Goal: Communication & Community: Answer question/provide support

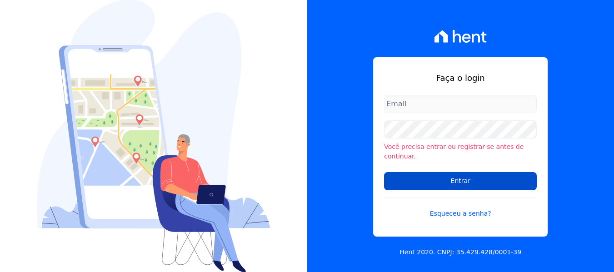
type input "[PERSON_NAME][EMAIL_ADDRESS][DOMAIN_NAME]"
click at [428, 180] on input "Entrar" at bounding box center [460, 181] width 153 height 18
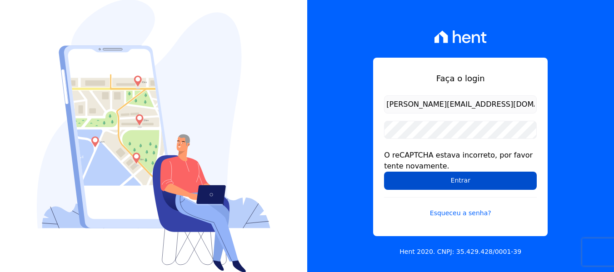
drag, startPoint x: 0, startPoint y: 0, endPoint x: 427, endPoint y: 180, distance: 463.6
click at [427, 180] on input "Entrar" at bounding box center [460, 181] width 153 height 18
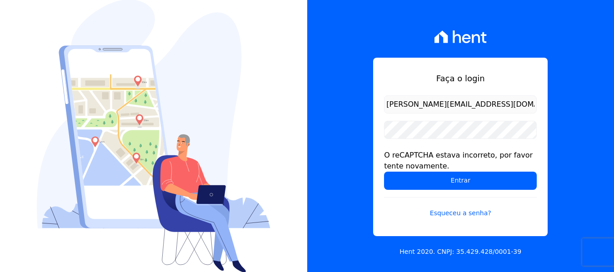
click at [427, 180] on input "Entrar" at bounding box center [460, 181] width 153 height 18
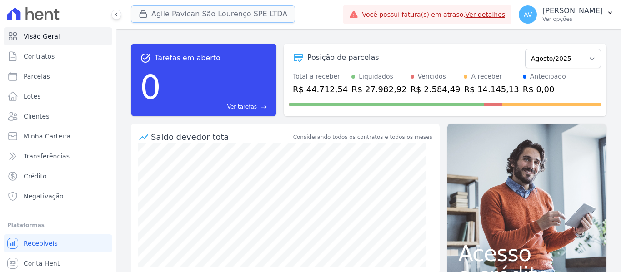
click at [199, 13] on button "Agile Pavican São Lourenço SPE LTDA" at bounding box center [213, 13] width 164 height 17
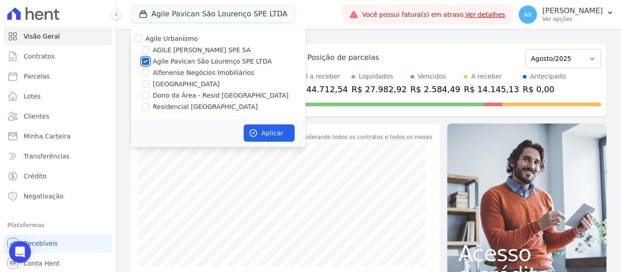
click at [145, 60] on input "Agile Pavican São Lourenço SPE LTDA" at bounding box center [145, 61] width 7 height 7
checkbox input "false"
drag, startPoint x: 146, startPoint y: 94, endPoint x: 146, endPoint y: 107, distance: 13.2
click at [146, 95] on input "Dono da Área - Resid [GEOGRAPHIC_DATA]" at bounding box center [145, 95] width 7 height 7
checkbox input "true"
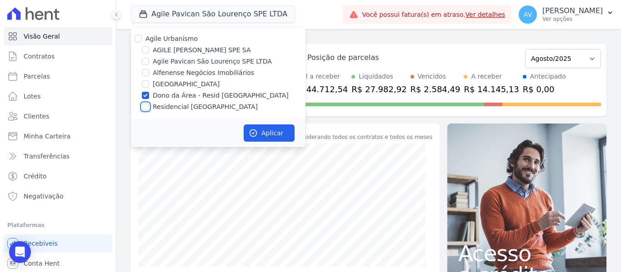
click at [146, 109] on input "Residencial [GEOGRAPHIC_DATA]" at bounding box center [145, 106] width 7 height 7
checkbox input "true"
drag, startPoint x: 273, startPoint y: 144, endPoint x: 273, endPoint y: 139, distance: 5.5
click at [273, 141] on div "Aplicar" at bounding box center [218, 133] width 175 height 28
click at [273, 139] on button "Aplicar" at bounding box center [269, 133] width 51 height 17
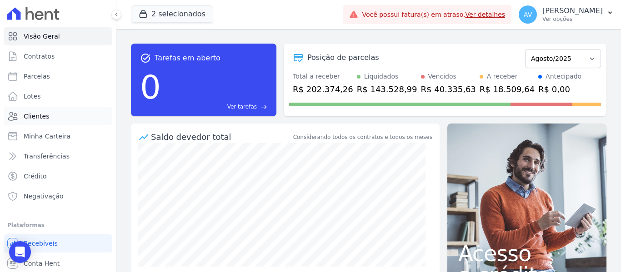
click at [50, 122] on link "Clientes" at bounding box center [58, 116] width 109 height 18
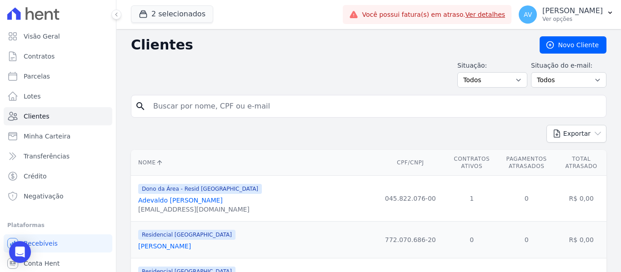
click at [160, 202] on link "Adevaldo Reis" at bounding box center [180, 200] width 85 height 7
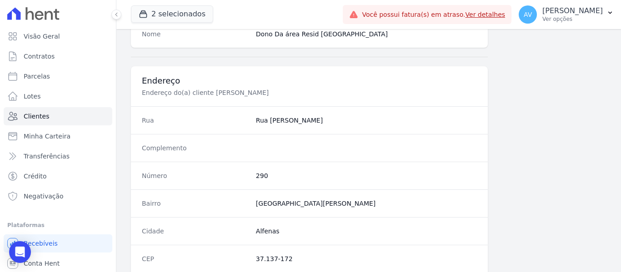
scroll to position [578, 0]
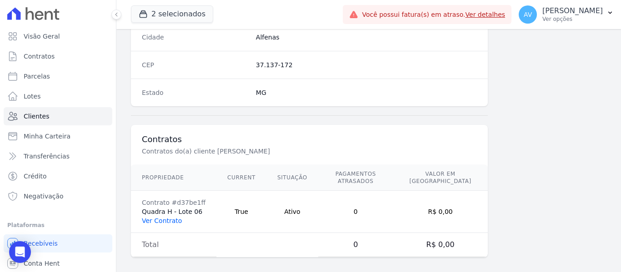
click at [171, 217] on link "Ver Contrato" at bounding box center [162, 220] width 40 height 7
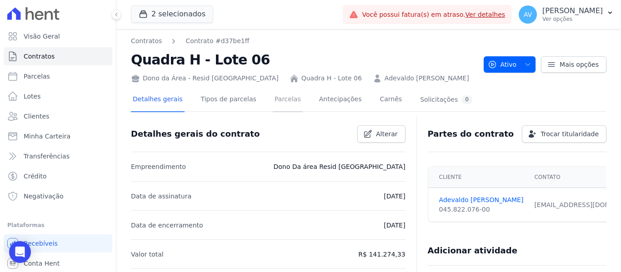
click at [286, 97] on link "Parcelas" at bounding box center [288, 100] width 30 height 24
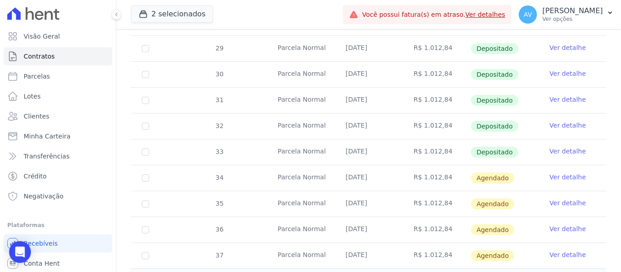
scroll to position [364, 0]
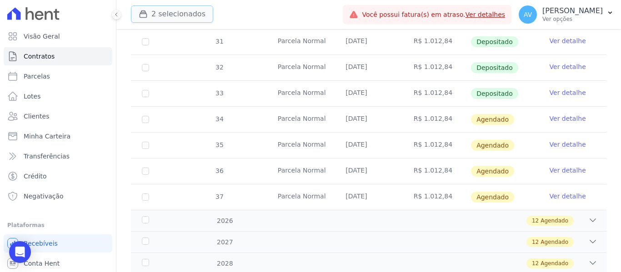
click at [159, 13] on button "2 selecionados" at bounding box center [172, 13] width 82 height 17
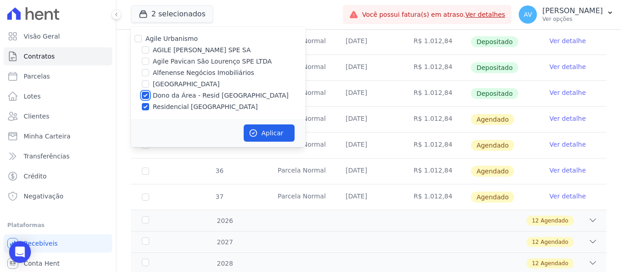
click at [143, 95] on input "Dono da Área - Resid [GEOGRAPHIC_DATA]" at bounding box center [145, 95] width 7 height 7
checkbox input "false"
click at [142, 108] on input "Residencial [GEOGRAPHIC_DATA]" at bounding box center [145, 106] width 7 height 7
checkbox input "false"
click at [146, 70] on input "Alfenense Negócios Imobiliários" at bounding box center [145, 72] width 7 height 7
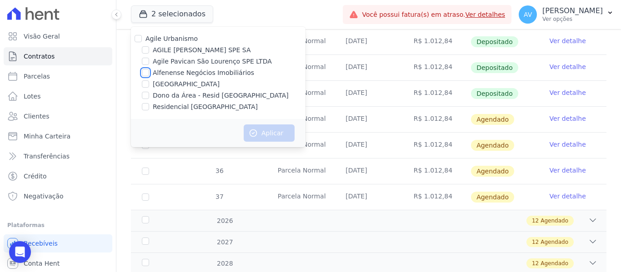
checkbox input "true"
click at [282, 135] on button "Aplicar" at bounding box center [269, 133] width 51 height 17
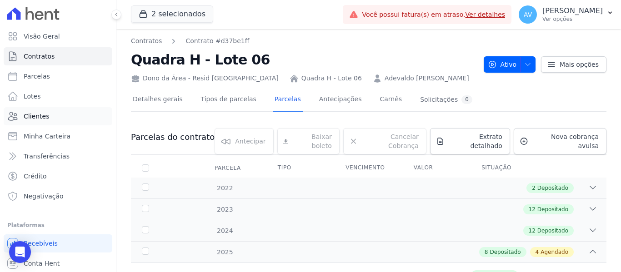
click at [36, 114] on span "Clientes" at bounding box center [36, 116] width 25 height 9
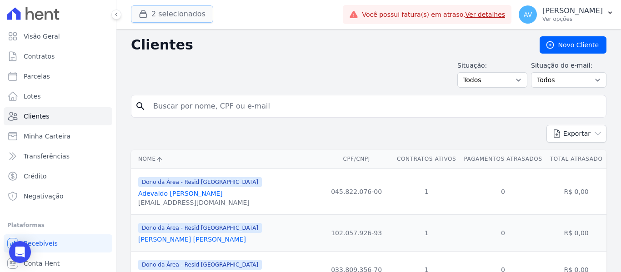
click at [154, 22] on button "2 selecionados" at bounding box center [172, 13] width 82 height 17
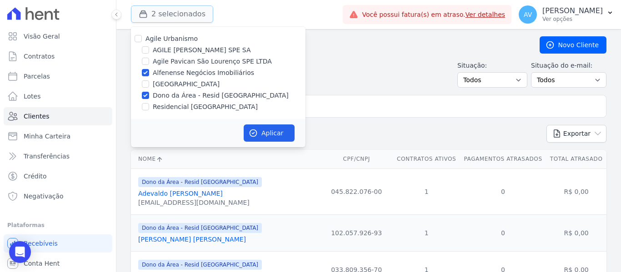
click at [155, 20] on button "2 selecionados" at bounding box center [172, 13] width 82 height 17
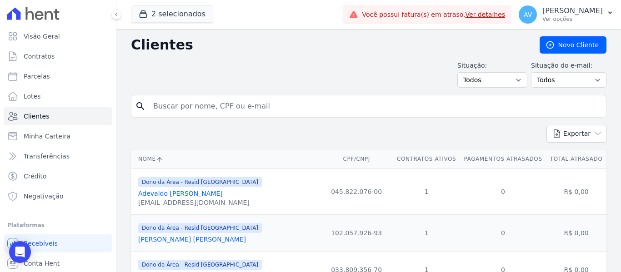
click at [181, 102] on input "search" at bounding box center [375, 106] width 454 height 18
type input "marcos ro"
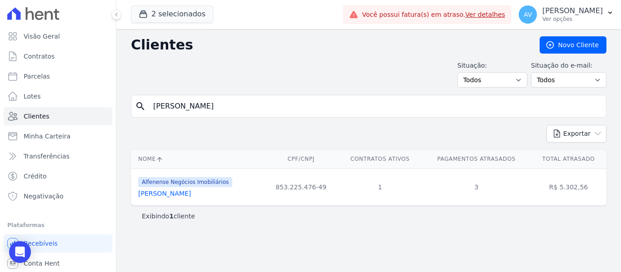
click at [161, 199] on td "Alfenense Negócios Imobiliários Marcos Roberto" at bounding box center [197, 187] width 133 height 37
click at [161, 197] on link "Marcos Roberto" at bounding box center [164, 193] width 53 height 7
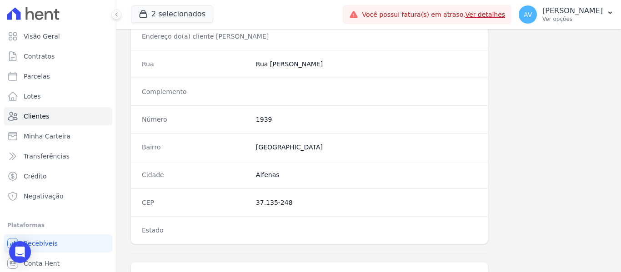
scroll to position [578, 0]
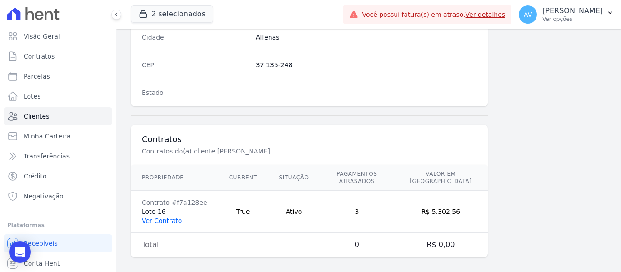
click at [150, 217] on link "Ver Contrato" at bounding box center [162, 220] width 40 height 7
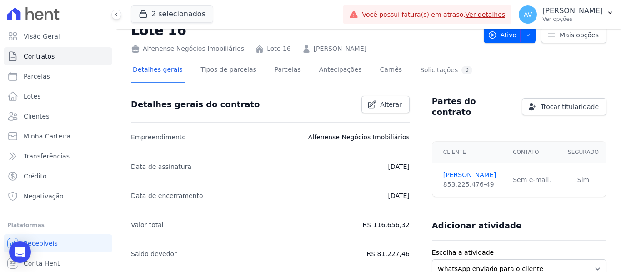
scroll to position [45, 0]
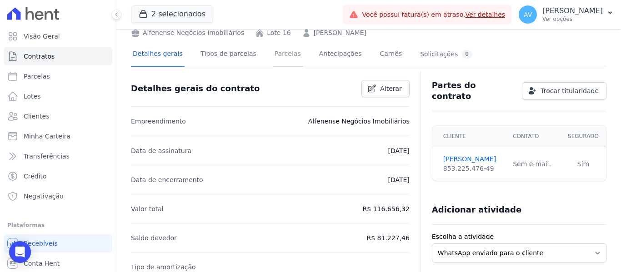
click at [280, 60] on link "Parcelas" at bounding box center [288, 55] width 30 height 24
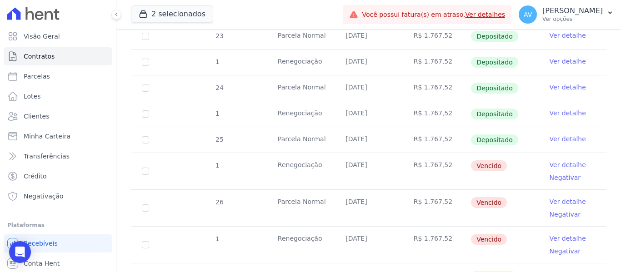
scroll to position [364, 0]
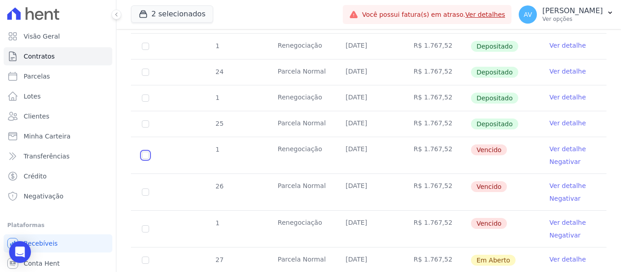
click at [148, 152] on input "checkbox" at bounding box center [145, 155] width 7 height 7
checkbox input "true"
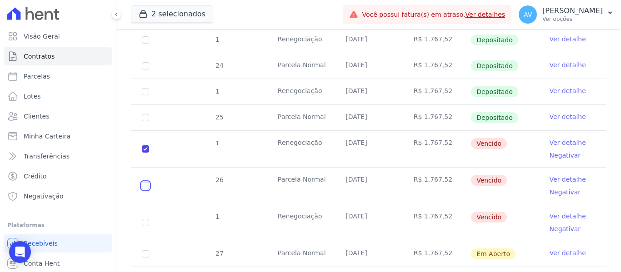
click at [146, 153] on input "checkbox" at bounding box center [145, 148] width 7 height 7
checkbox input "true"
click at [146, 208] on td "1" at bounding box center [145, 223] width 29 height 36
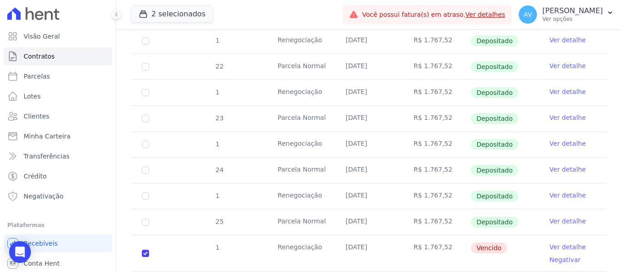
scroll to position [471, 0]
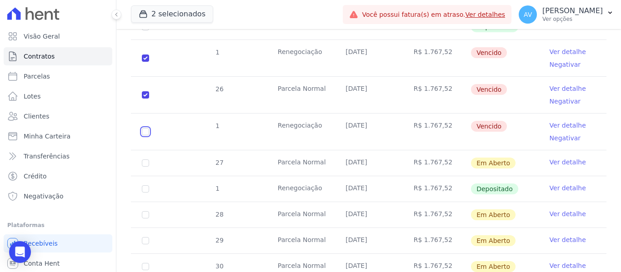
click at [143, 62] on input "checkbox" at bounding box center [145, 58] width 7 height 7
checkbox input "true"
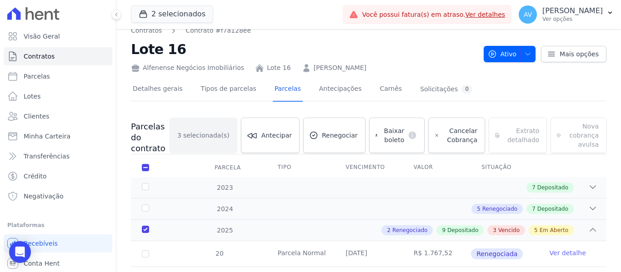
scroll to position [0, 0]
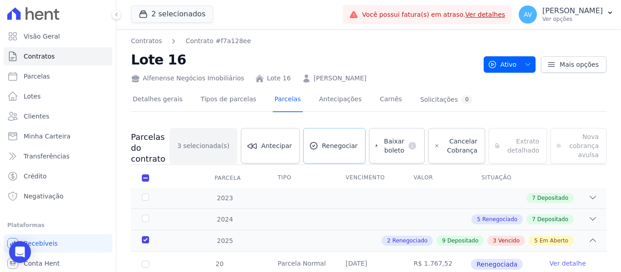
click at [333, 154] on link "Renegociar" at bounding box center [334, 145] width 62 height 35
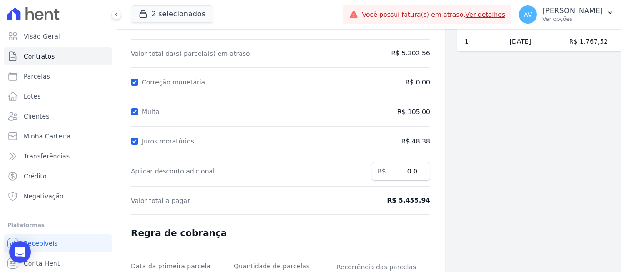
scroll to position [91, 0]
click at [137, 110] on input "Multa" at bounding box center [134, 111] width 7 height 7
checkbox input "false"
click at [134, 140] on input "Juros moratórios" at bounding box center [134, 140] width 7 height 7
checkbox input "false"
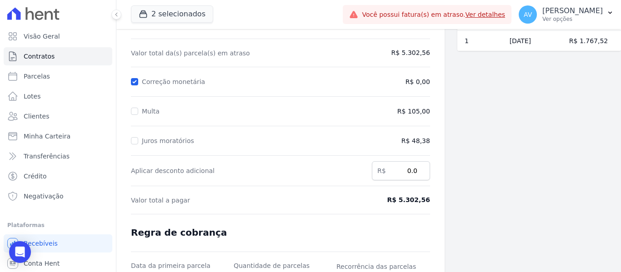
click at [267, 124] on form "Cálculo da renegociação Quantidade de parcelas 3 Valor total da(s) parcela(s) e…" at bounding box center [280, 174] width 299 height 368
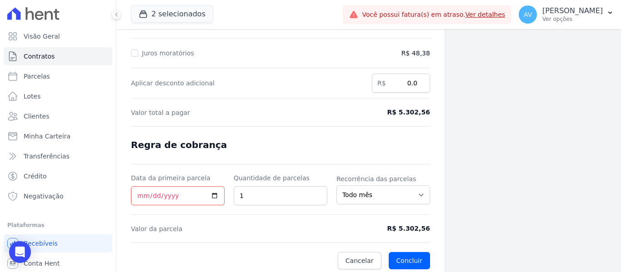
scroll to position [183, 0]
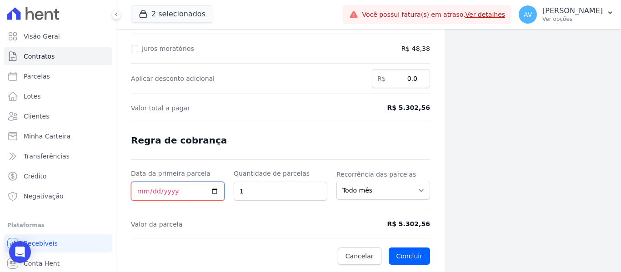
click at [210, 193] on input "Data da primeira parcela" at bounding box center [178, 191] width 94 height 19
type input "2025-08-25"
click at [403, 255] on button "Concluir" at bounding box center [409, 256] width 41 height 17
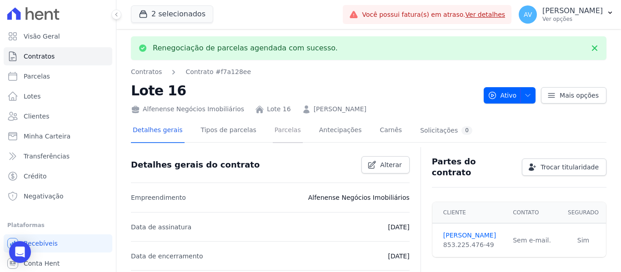
click at [284, 134] on link "Parcelas" at bounding box center [288, 131] width 30 height 24
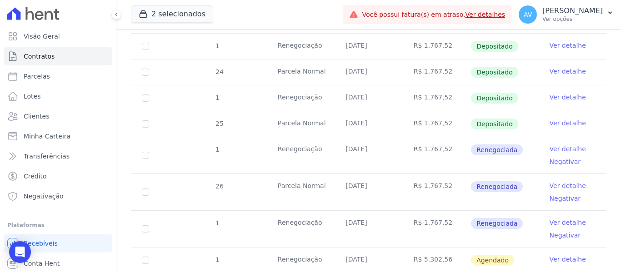
scroll to position [409, 0]
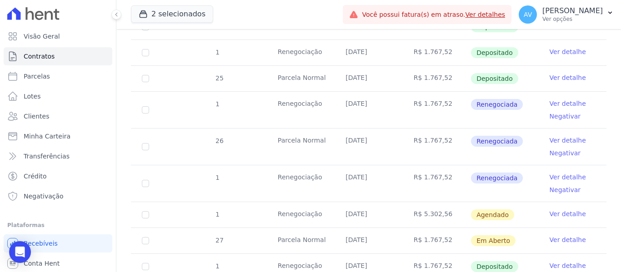
click at [568, 210] on link "Ver detalhe" at bounding box center [567, 214] width 36 height 9
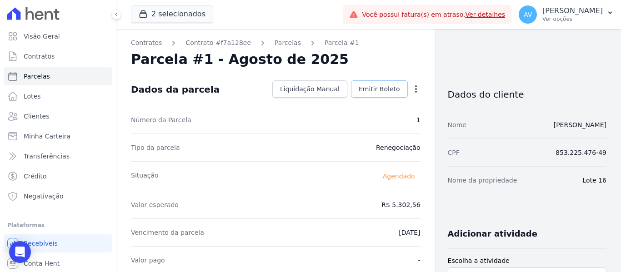
click at [384, 91] on span "Emitir Boleto" at bounding box center [379, 89] width 41 height 9
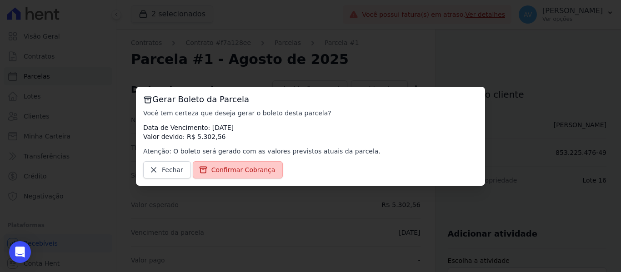
click at [226, 166] on span "Confirmar Cobrança" at bounding box center [243, 169] width 64 height 9
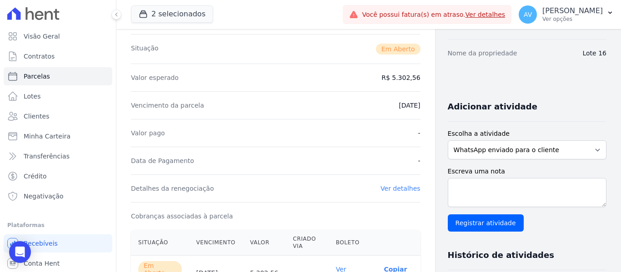
scroll to position [136, 0]
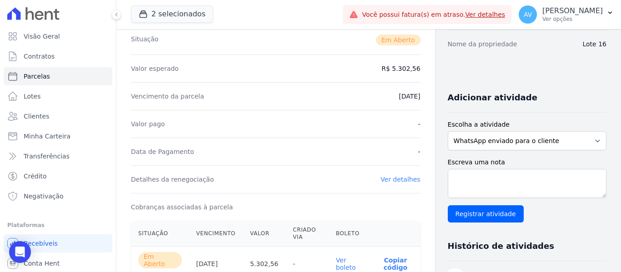
click at [336, 261] on link "Ver boleto" at bounding box center [346, 264] width 20 height 15
click at [157, 14] on button "2 selecionados" at bounding box center [172, 13] width 82 height 17
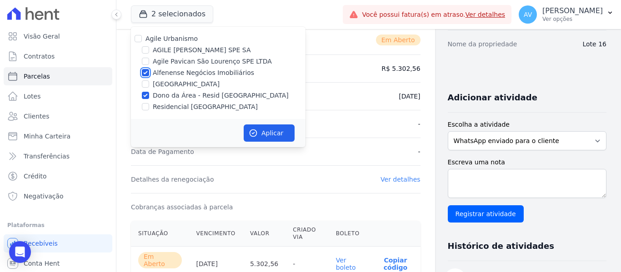
click at [145, 72] on input "Alfenense Negócios Imobiliários" at bounding box center [145, 72] width 7 height 7
checkbox input "false"
click at [143, 108] on input "Residencial [GEOGRAPHIC_DATA]" at bounding box center [145, 106] width 7 height 7
checkbox input "true"
click at [268, 138] on button "Aplicar" at bounding box center [269, 133] width 51 height 17
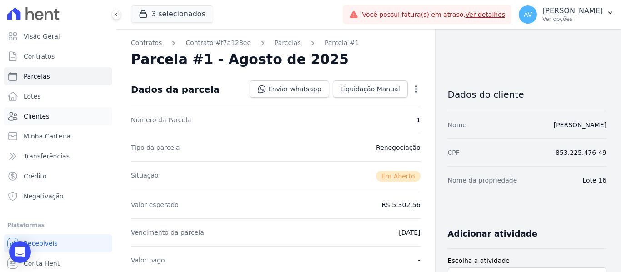
click at [49, 110] on link "Clientes" at bounding box center [58, 116] width 109 height 18
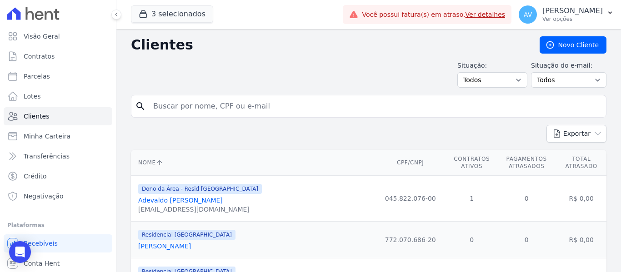
click at [205, 103] on input "search" at bounding box center [375, 106] width 454 height 18
type input "fabio"
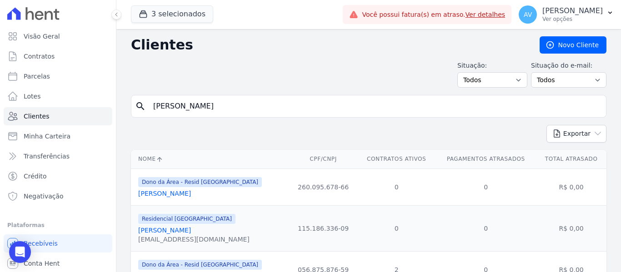
scroll to position [45, 0]
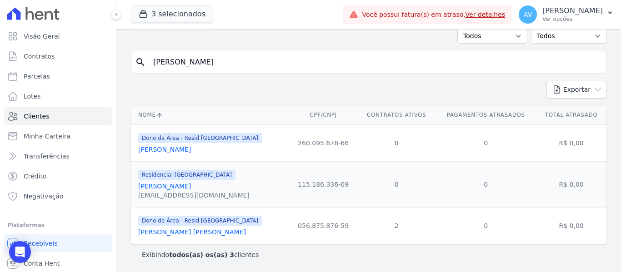
click at [171, 190] on link "Fabio Felipe Lopes" at bounding box center [164, 186] width 53 height 7
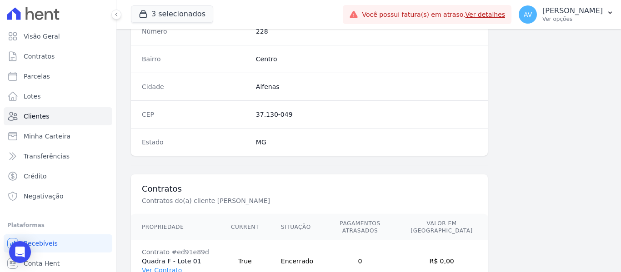
scroll to position [578, 0]
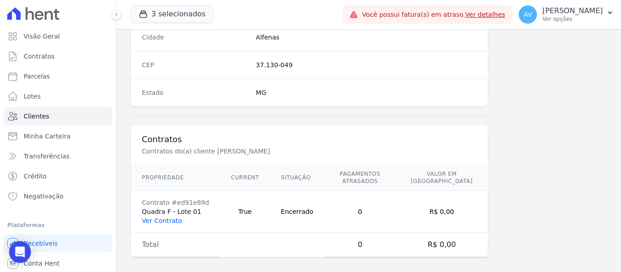
click at [168, 217] on link "Ver Contrato" at bounding box center [162, 220] width 40 height 7
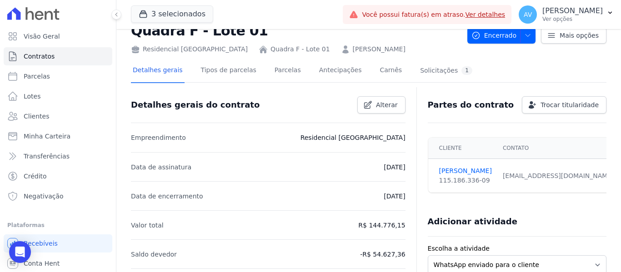
scroll to position [136, 0]
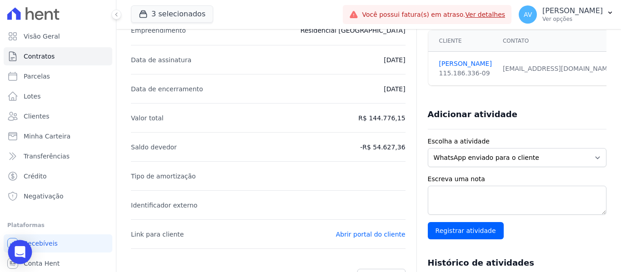
click at [24, 255] on icon "Open Intercom Messenger" at bounding box center [20, 252] width 10 height 12
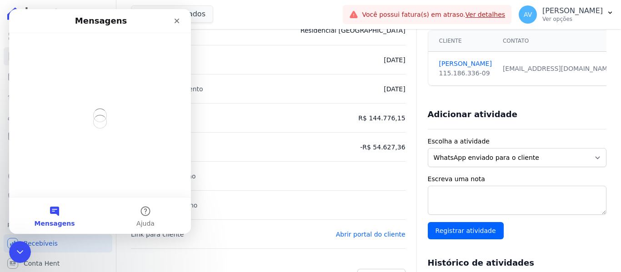
scroll to position [0, 0]
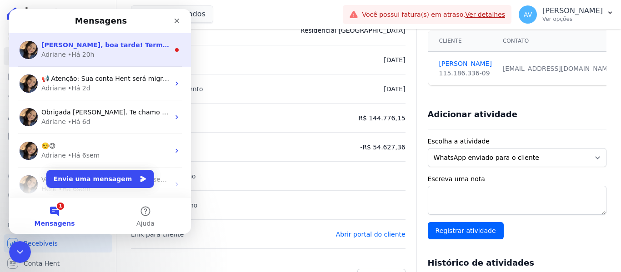
click at [93, 50] on div "Adriane • Há 20h" at bounding box center [105, 55] width 128 height 10
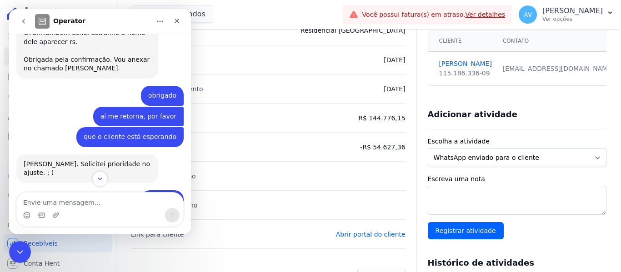
scroll to position [600, 0]
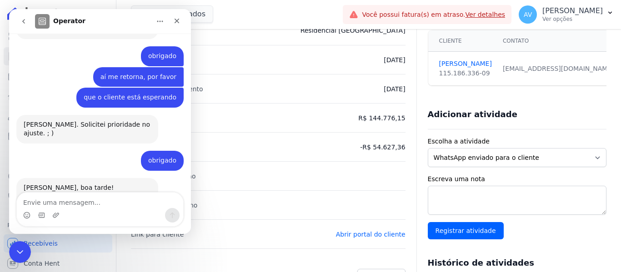
click at [88, 220] on div "Termo_de_q...91 (1).pdf" at bounding box center [70, 225] width 75 height 10
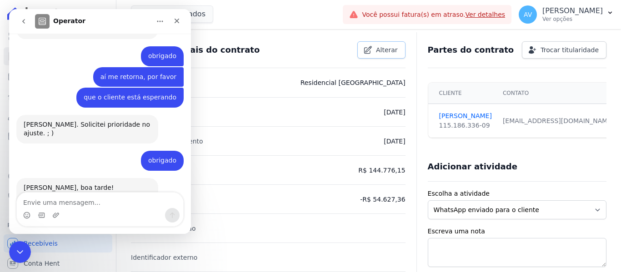
scroll to position [0, 0]
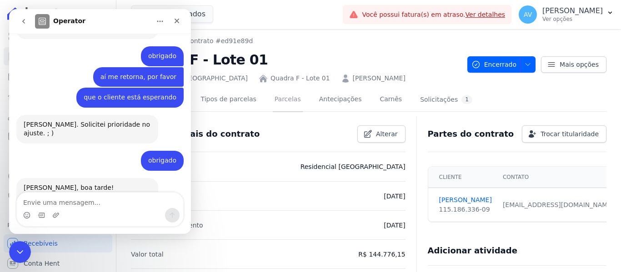
click at [282, 105] on link "Parcelas" at bounding box center [288, 100] width 30 height 24
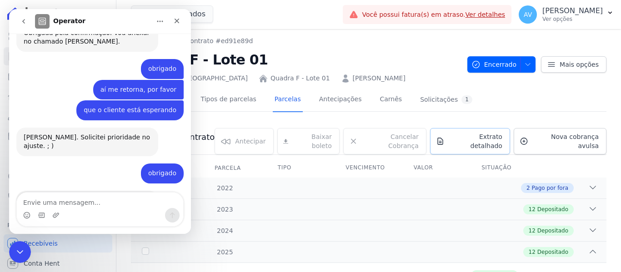
scroll to position [600, 0]
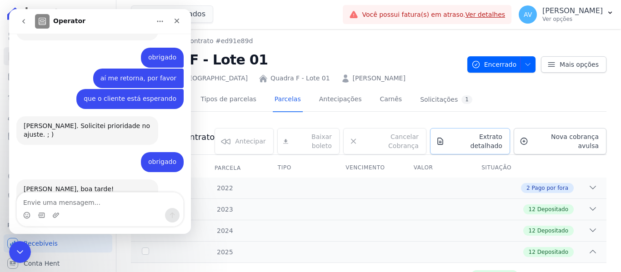
click at [468, 133] on link "Extrato detalhado" at bounding box center [470, 141] width 80 height 26
click at [583, 150] on span "Exportar XLSX" at bounding box center [589, 152] width 52 height 9
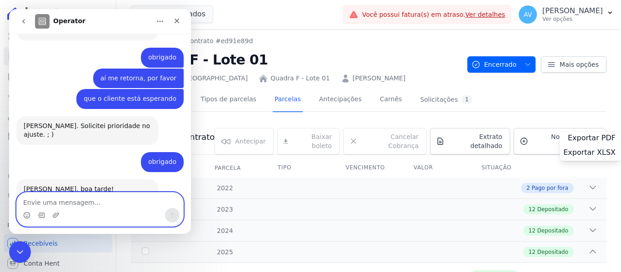
click at [117, 201] on textarea "Envie uma mensagem..." at bounding box center [100, 200] width 166 height 15
type textarea "obrigado [PERSON_NAME]"
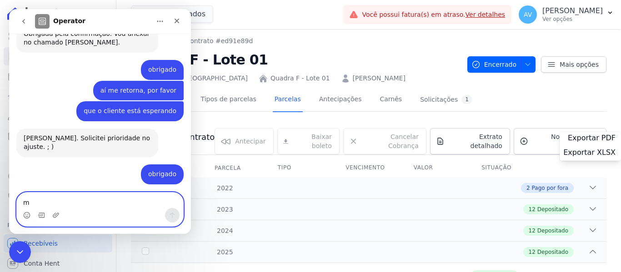
scroll to position [652, 0]
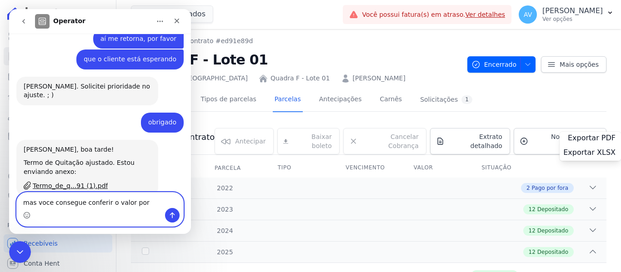
type textarea "mas voce consegue conferir o valor por favor"
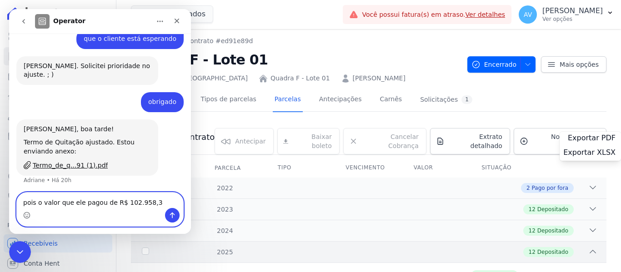
type textarea "pois o valor que ele pagou de R$ 102.958,34"
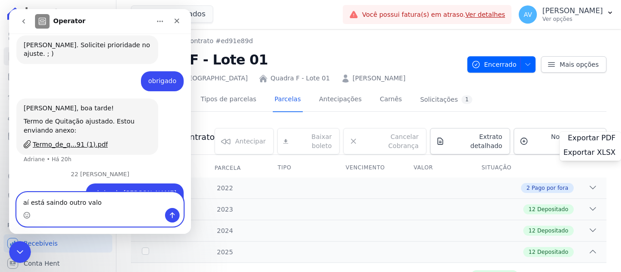
type textarea "aí está saindo outro valor"
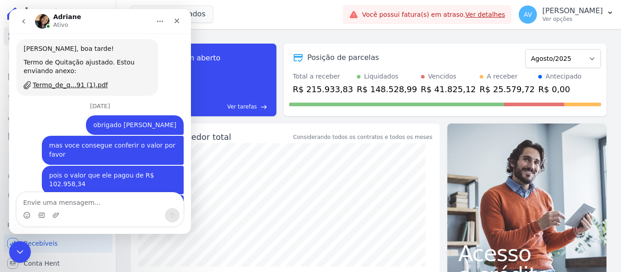
scroll to position [750, 0]
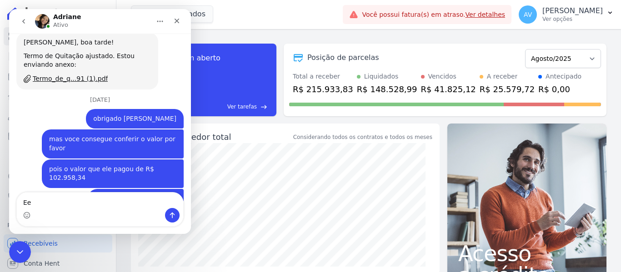
type textarea "E"
type textarea "estão"
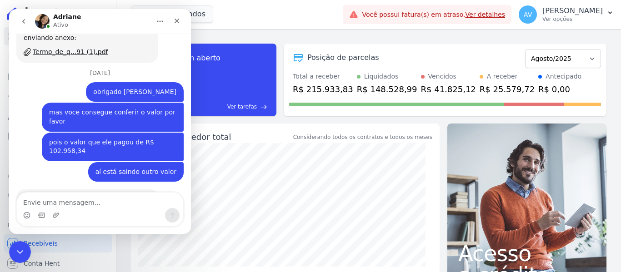
type textarea "e"
type textarea "é que ele antecipou parcelas"
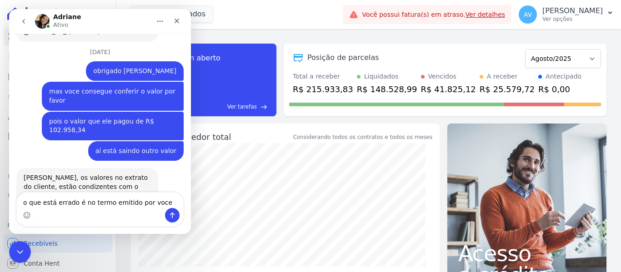
type textarea "o que está errado é no termo emitido por voces"
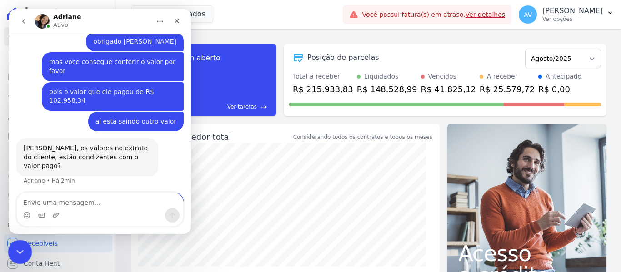
click at [16, 245] on icon "Encerramento do Messenger da Intercom" at bounding box center [18, 250] width 11 height 11
